Goal: Information Seeking & Learning: Learn about a topic

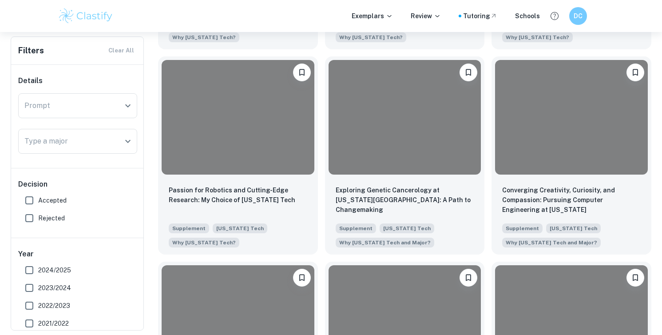
scroll to position [998, 0]
click at [123, 105] on icon "Open" at bounding box center [128, 105] width 11 height 11
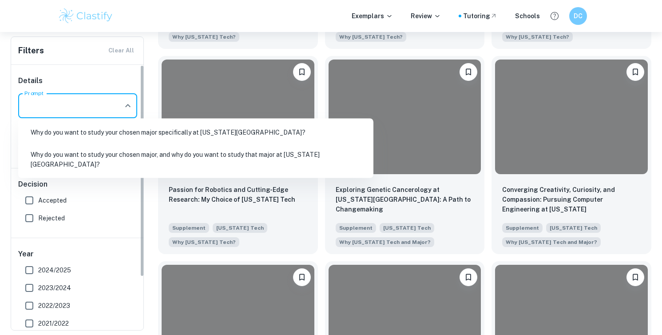
click at [218, 49] on div "Passion for Robotics and Cutting-Edge Research: My Choice of [US_STATE] Tech Su…" at bounding box center [234, 151] width 167 height 205
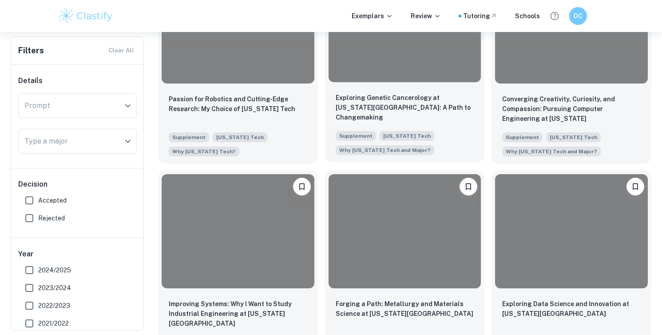
scroll to position [1089, 0]
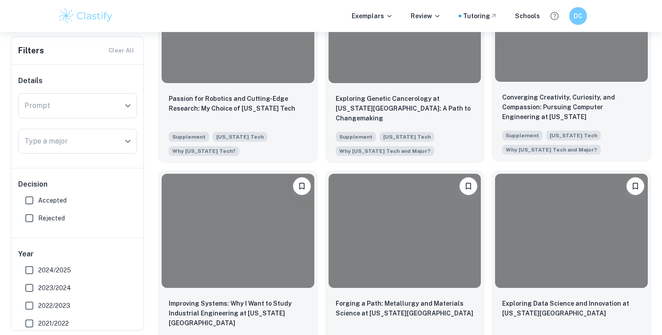
click at [566, 111] on p "Converging Creativity, Curiosity, and Compassion: Pursuing Computer Engineering…" at bounding box center [571, 107] width 139 height 30
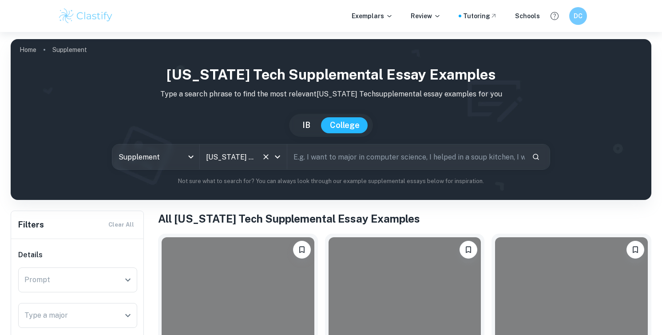
click at [252, 152] on input "[US_STATE] Tech" at bounding box center [231, 156] width 54 height 17
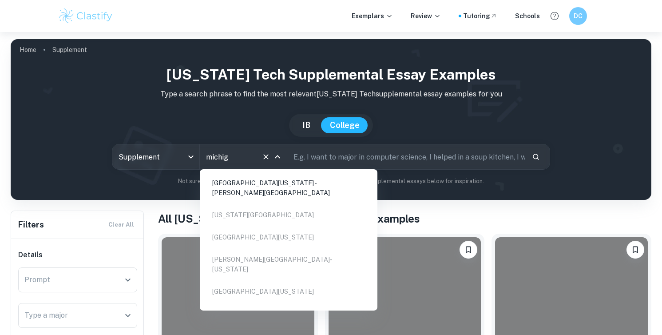
click at [270, 177] on li "[GEOGRAPHIC_DATA][US_STATE] - [PERSON_NAME][GEOGRAPHIC_DATA]" at bounding box center [288, 188] width 171 height 30
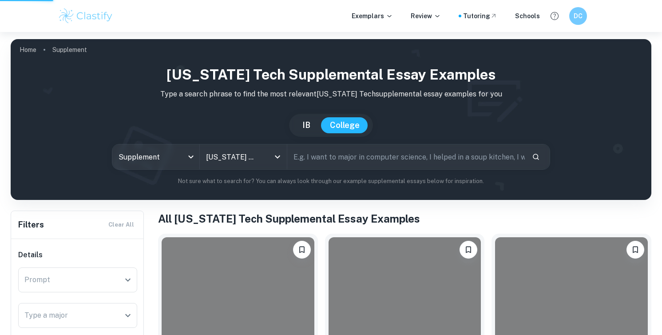
type input "[GEOGRAPHIC_DATA][US_STATE] - [PERSON_NAME][GEOGRAPHIC_DATA]"
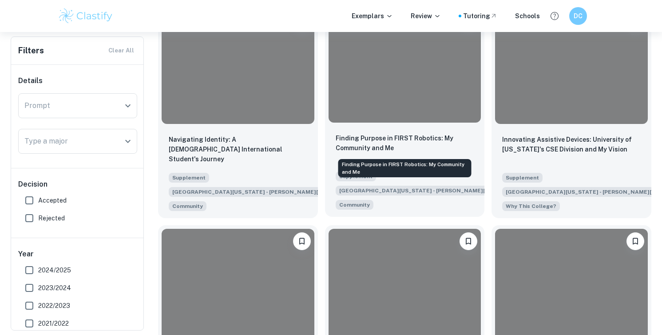
scroll to position [887, 0]
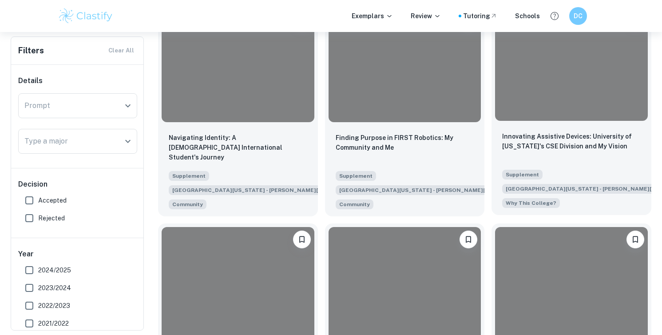
click at [551, 167] on div "Supplement [GEOGRAPHIC_DATA][US_STATE] - [PERSON_NAME][GEOGRAPHIC_DATA] Why Thi…" at bounding box center [568, 186] width 139 height 43
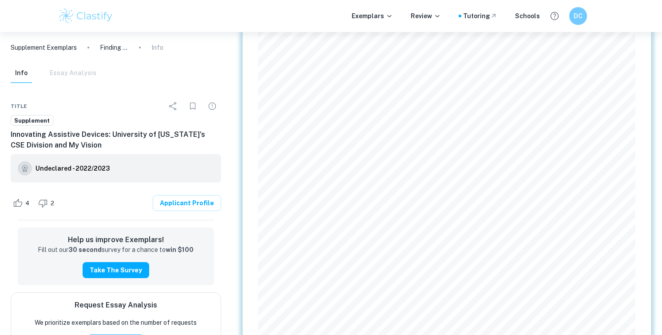
scroll to position [480, 0]
